Goal: Task Accomplishment & Management: Use online tool/utility

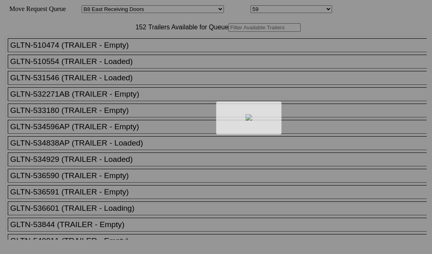
select select "536"
select select "8227"
click at [139, 51] on div at bounding box center [216, 127] width 432 height 254
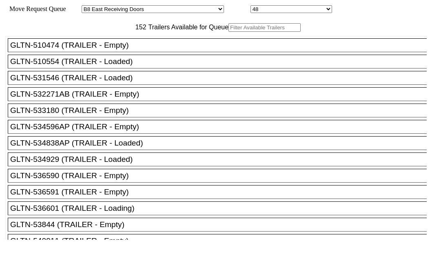
click at [229, 32] on input "text" at bounding box center [265, 27] width 72 height 9
paste input "XPOU411319"
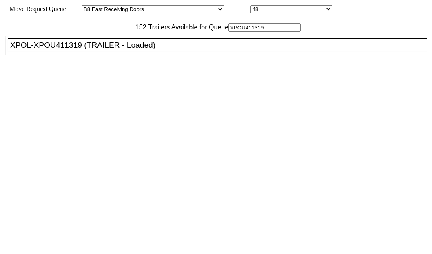
type input "XPOU411319"
click at [54, 50] on div "XPOL-XPOU411319 (TRAILER - Loaded)" at bounding box center [221, 45] width 422 height 9
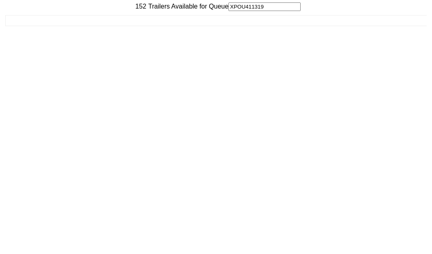
scroll to position [33, 0]
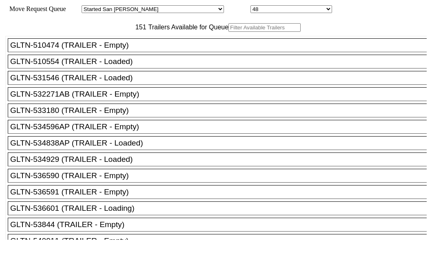
click at [229, 32] on input "text" at bounding box center [265, 27] width 72 height 9
paste input "XPOU420572"
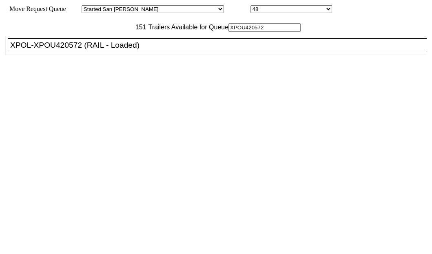
type input "XPOU420572"
click at [53, 50] on div "XPOL-XPOU420572 (RAIL - Loaded)" at bounding box center [221, 45] width 422 height 9
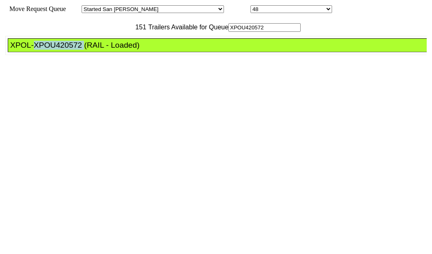
drag, startPoint x: 53, startPoint y: 78, endPoint x: 231, endPoint y: 106, distance: 180.1
click at [53, 50] on div "XPOL-XPOU420572 (RAIL - Loaded)" at bounding box center [221, 45] width 422 height 9
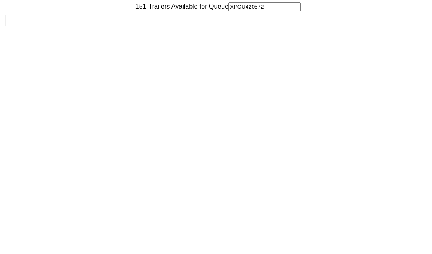
scroll to position [33, 0]
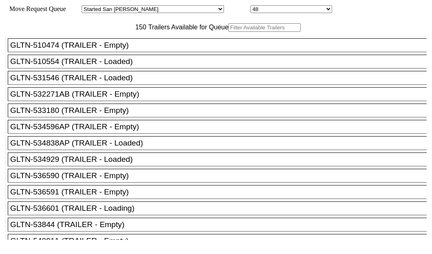
click at [229, 32] on input "text" at bounding box center [265, 27] width 72 height 9
paste input "140262"
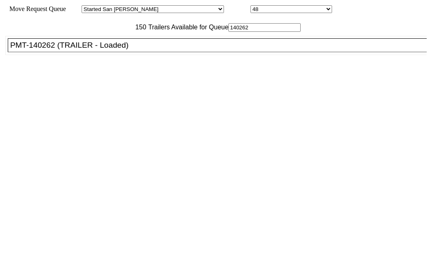
type input "140262"
click at [61, 50] on div "PMT-140262 (TRAILER - Loaded)" at bounding box center [221, 45] width 422 height 9
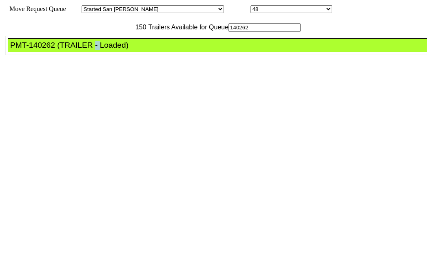
click at [61, 50] on div "PMT-140262 (TRAILER - Loaded)" at bounding box center [221, 45] width 422 height 9
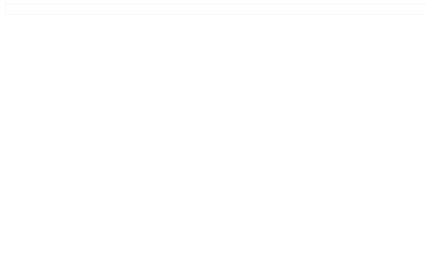
scroll to position [33, 0]
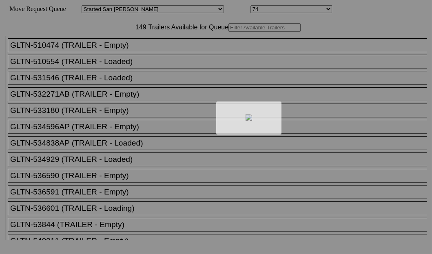
click at [143, 51] on div at bounding box center [216, 127] width 432 height 254
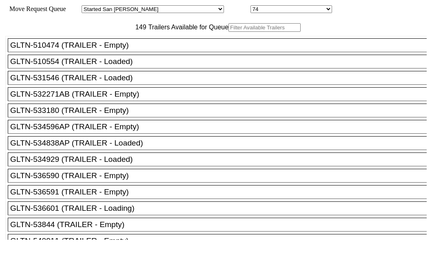
click at [229, 32] on input "text" at bounding box center [265, 27] width 72 height 9
paste input "LH217052"
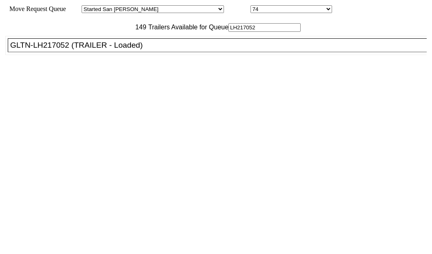
type input "LH217052"
click at [72, 50] on div "GLTN-LH217052 (TRAILER - Loaded)" at bounding box center [221, 45] width 422 height 9
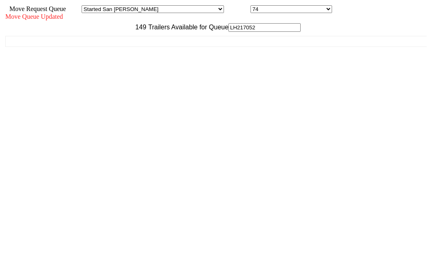
scroll to position [33, 0]
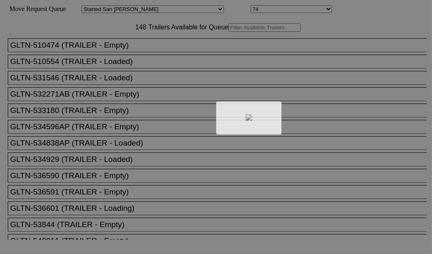
drag, startPoint x: 122, startPoint y: 42, endPoint x: 130, endPoint y: 52, distance: 12.8
click at [130, 52] on div at bounding box center [216, 127] width 432 height 254
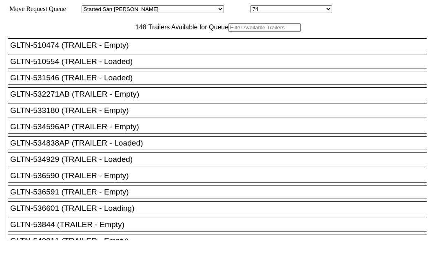
click at [229, 32] on input "text" at bounding box center [265, 27] width 72 height 9
paste input "615723"
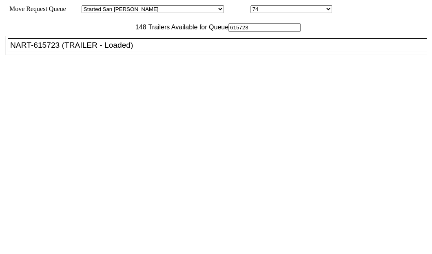
type input "615723"
click at [58, 50] on div "NART-615723 (TRAILER - Loaded)" at bounding box center [221, 45] width 422 height 9
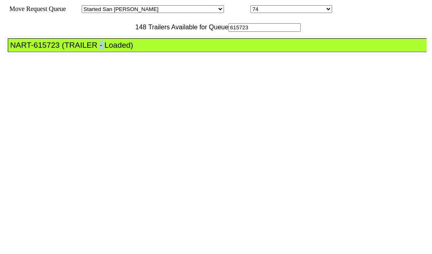
click at [58, 50] on div "NART-615723 (TRAILER - Loaded)" at bounding box center [221, 45] width 422 height 9
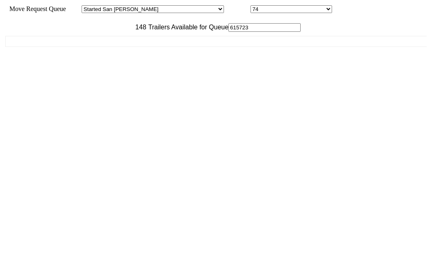
scroll to position [33, 0]
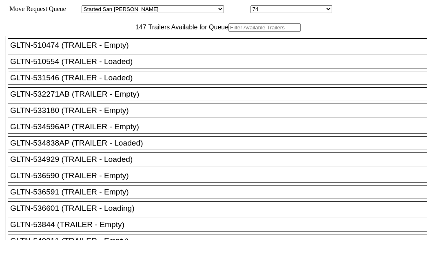
click at [229, 32] on input "text" at bounding box center [265, 27] width 72 height 9
paste input "KOCU4187107"
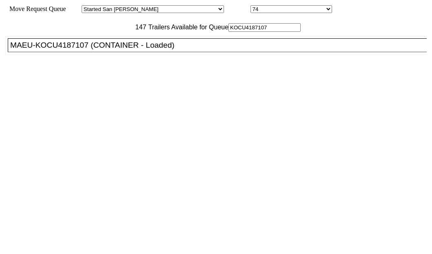
type input "KOCU4187107"
click at [80, 50] on div "MAEU-KOCU4187107 (CONTAINER - Loaded)" at bounding box center [221, 45] width 422 height 9
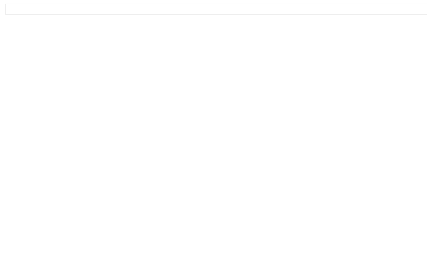
scroll to position [33, 0]
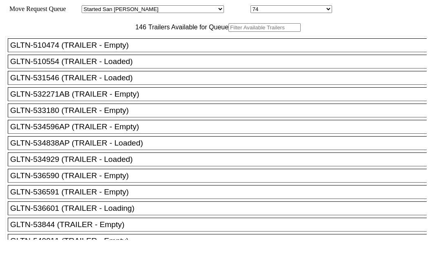
click at [229, 32] on input "text" at bounding box center [265, 27] width 72 height 9
paste input "134275"
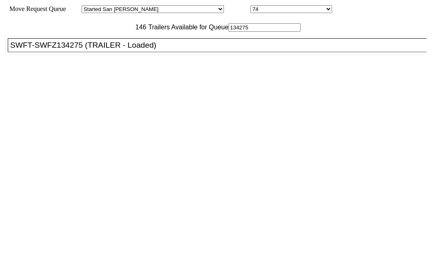
type input "134275"
click at [73, 50] on div "SWFT-SWFZ134275 (TRAILER - Loaded)" at bounding box center [221, 45] width 422 height 9
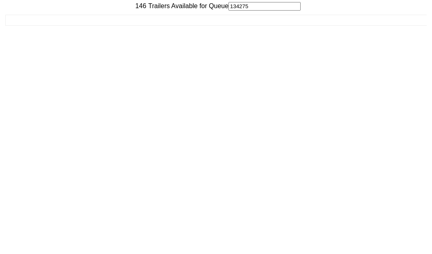
scroll to position [33, 0]
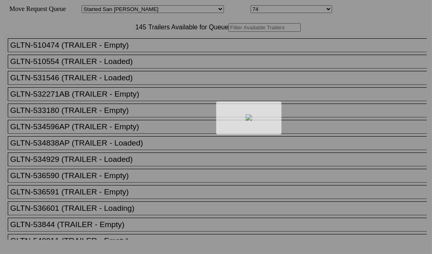
click at [111, 57] on div at bounding box center [216, 127] width 432 height 254
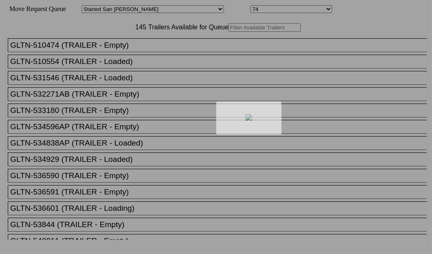
click at [113, 54] on div at bounding box center [216, 127] width 432 height 254
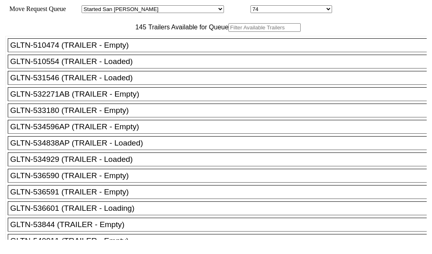
click at [229, 32] on input "text" at bounding box center [265, 27] width 72 height 9
paste input "XPOU410646"
type input "XPOU410646"
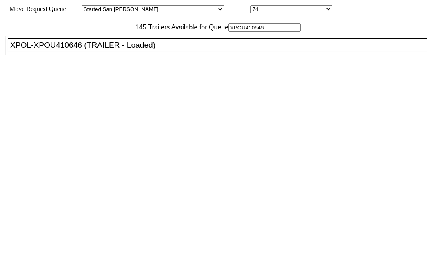
click at [61, 50] on div "XPOL-XPOU410646 (TRAILER - Loaded)" at bounding box center [221, 45] width 422 height 9
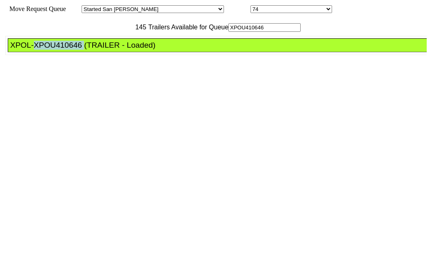
drag, startPoint x: 61, startPoint y: 69, endPoint x: 311, endPoint y: 129, distance: 256.7
click at [72, 50] on div "XPOL-XPOU410646 (TRAILER - Loaded)" at bounding box center [221, 45] width 422 height 9
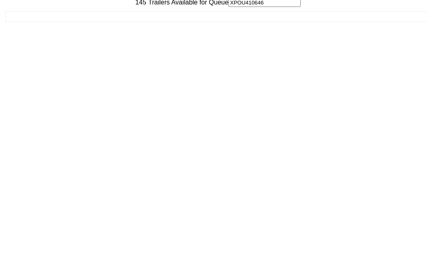
scroll to position [33, 0]
click at [362, 237] on div "Move Request Queue Area Started San Pedro Lost San Pedro Appt San Pedro B4 West…" at bounding box center [216, 105] width 422 height 265
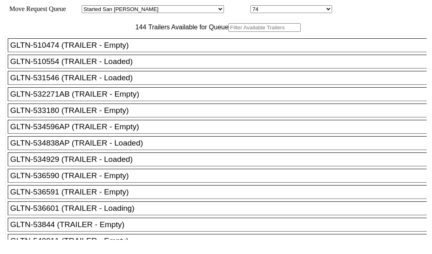
click at [229, 32] on input "text" at bounding box center [265, 27] width 72 height 9
paste input "TA158949"
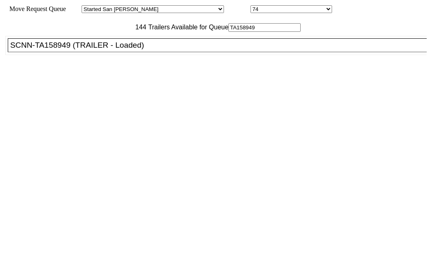
type input "TA158949"
click at [62, 50] on div "SCNN-TA158949 (TRAILER - Loaded)" at bounding box center [221, 45] width 422 height 9
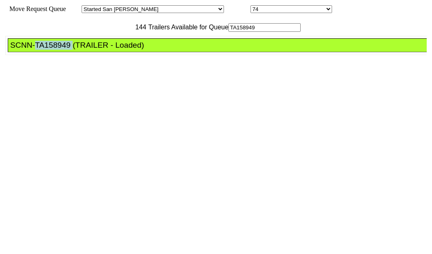
click at [62, 50] on div "SCNN-TA158949 (TRAILER - Loaded)" at bounding box center [221, 45] width 422 height 9
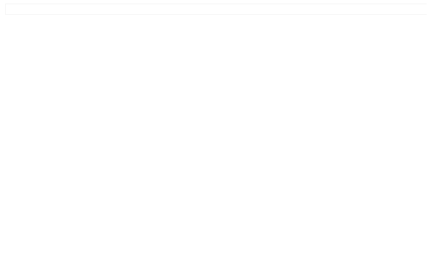
scroll to position [33, 0]
